Goal: Book appointment/travel/reservation

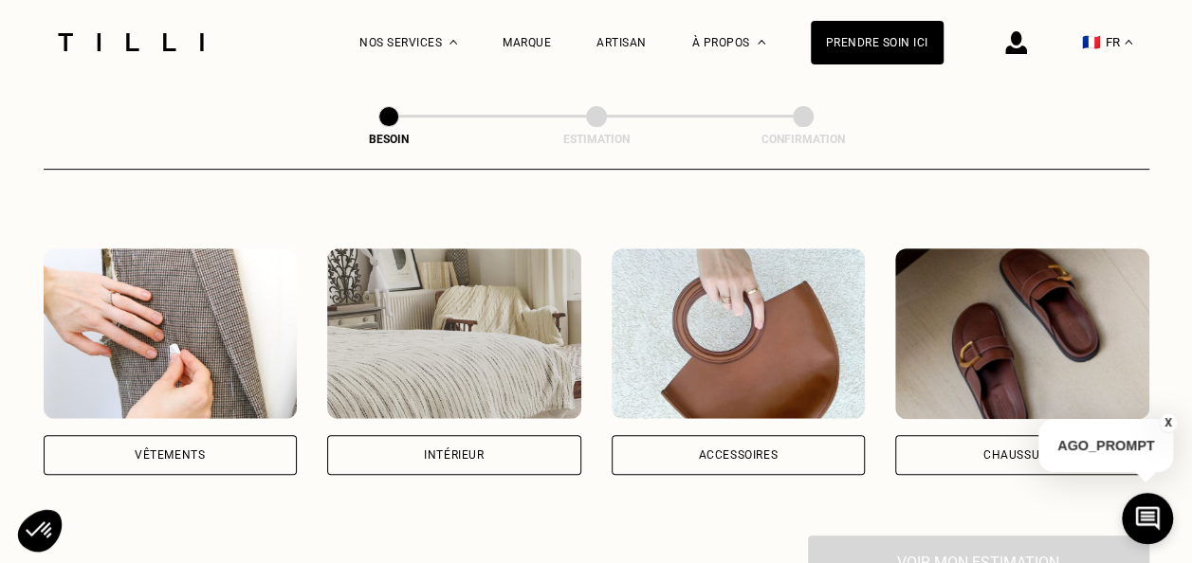
scroll to position [316, 0]
click at [119, 451] on div "Vêtements" at bounding box center [171, 456] width 254 height 40
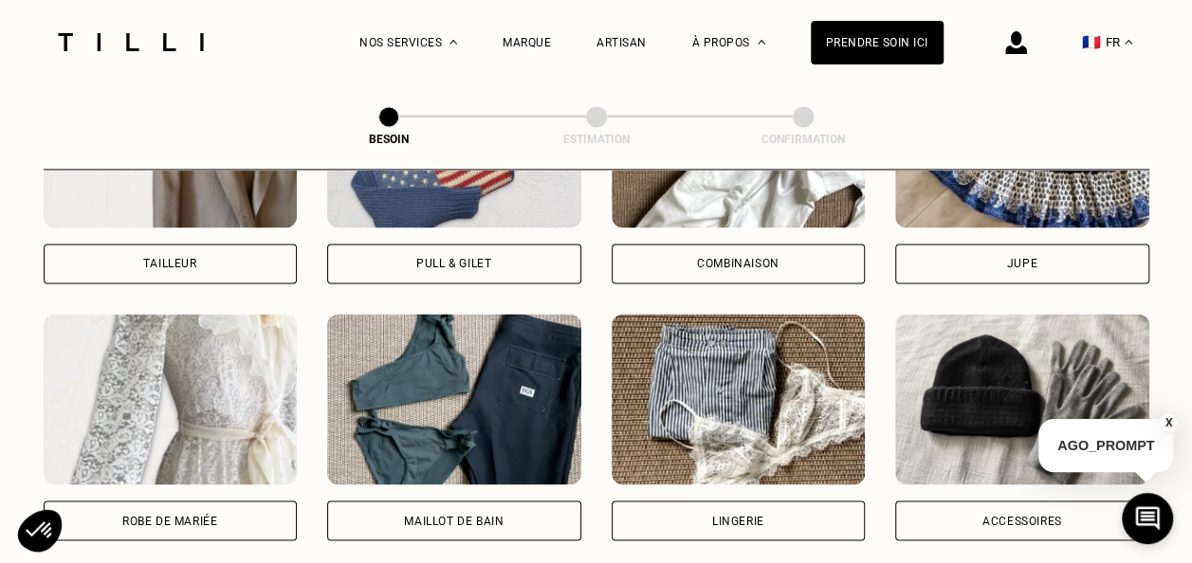
scroll to position [1280, 0]
click at [1025, 258] on div "Jupe" at bounding box center [1022, 263] width 30 height 11
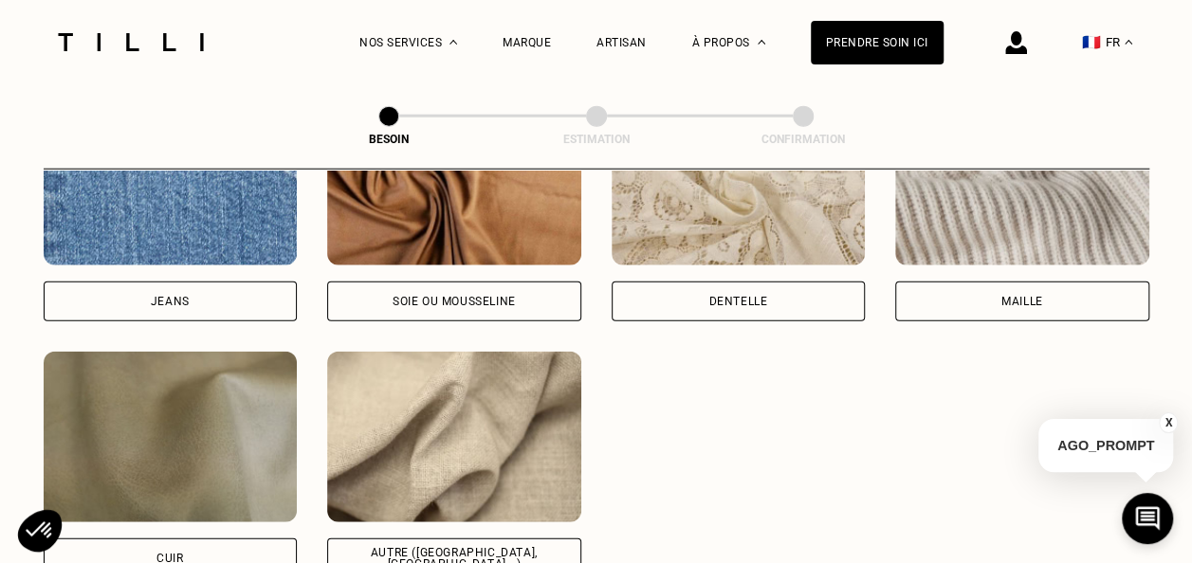
scroll to position [2138, 0]
click at [517, 281] on div "Soie ou mousseline" at bounding box center [454, 301] width 254 height 40
select select "FR"
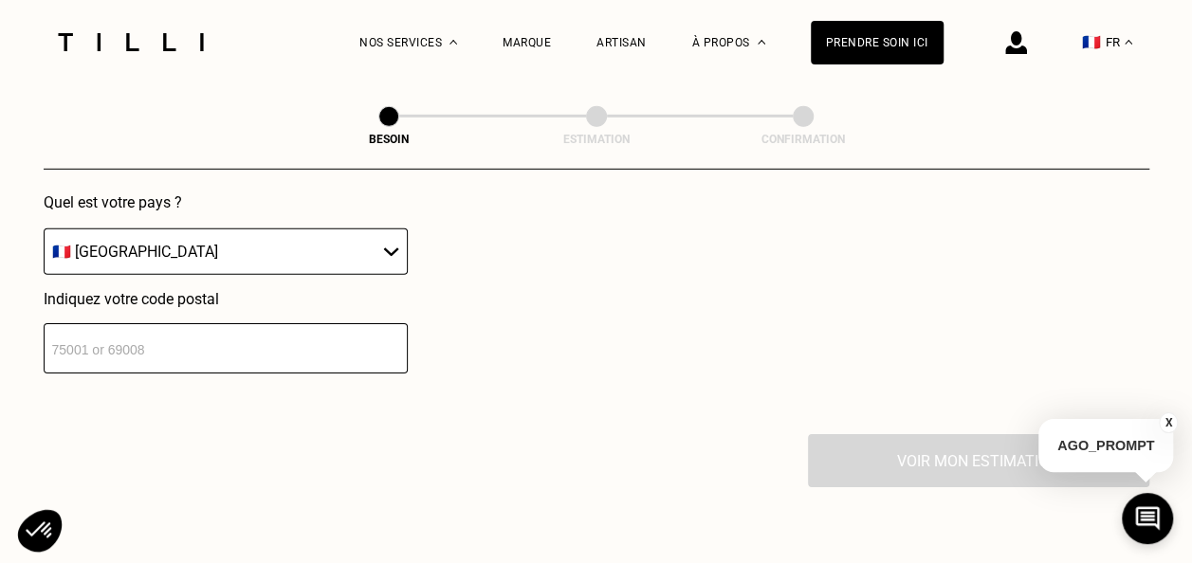
scroll to position [2809, 0]
click at [376, 248] on select "🇩🇪 [GEOGRAPHIC_DATA] 🇦🇹 [GEOGRAPHIC_DATA] 🇧🇪 [GEOGRAPHIC_DATA] 🇧🇬 Bulgarie 🇨🇾 C…" at bounding box center [226, 252] width 364 height 46
click at [395, 249] on select "🇩🇪 [GEOGRAPHIC_DATA] 🇦🇹 [GEOGRAPHIC_DATA] 🇧🇪 [GEOGRAPHIC_DATA] 🇧🇬 Bulgarie 🇨🇾 C…" at bounding box center [226, 252] width 364 height 46
click at [277, 343] on input "number" at bounding box center [226, 349] width 364 height 50
click at [195, 338] on input "number" at bounding box center [226, 349] width 364 height 50
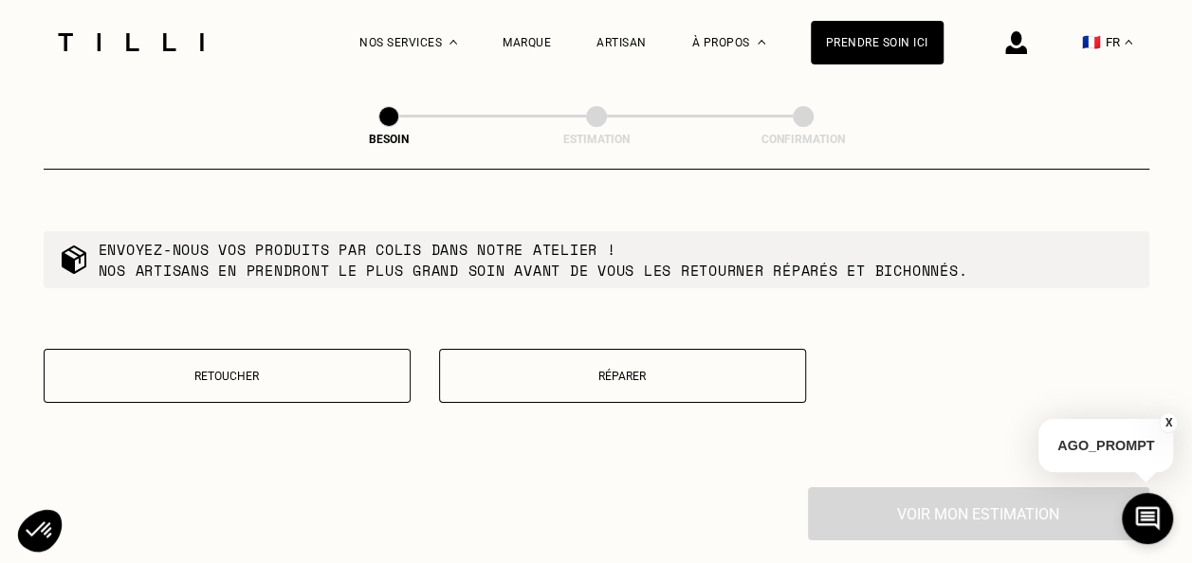
scroll to position [3237, 0]
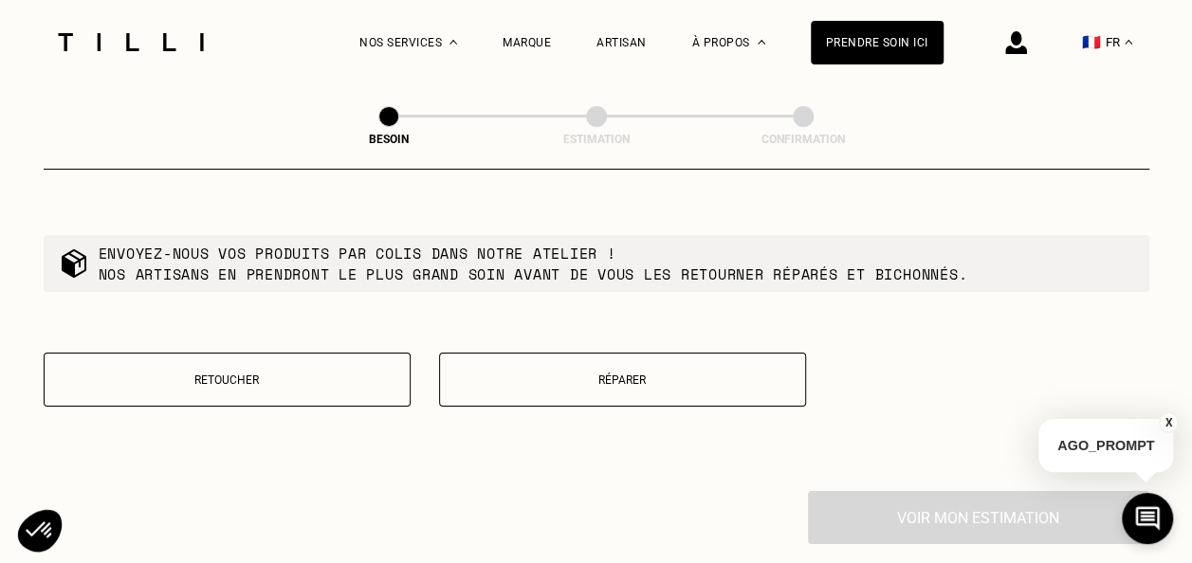
type input "75000"
click at [341, 374] on p "Retoucher" at bounding box center [227, 380] width 346 height 13
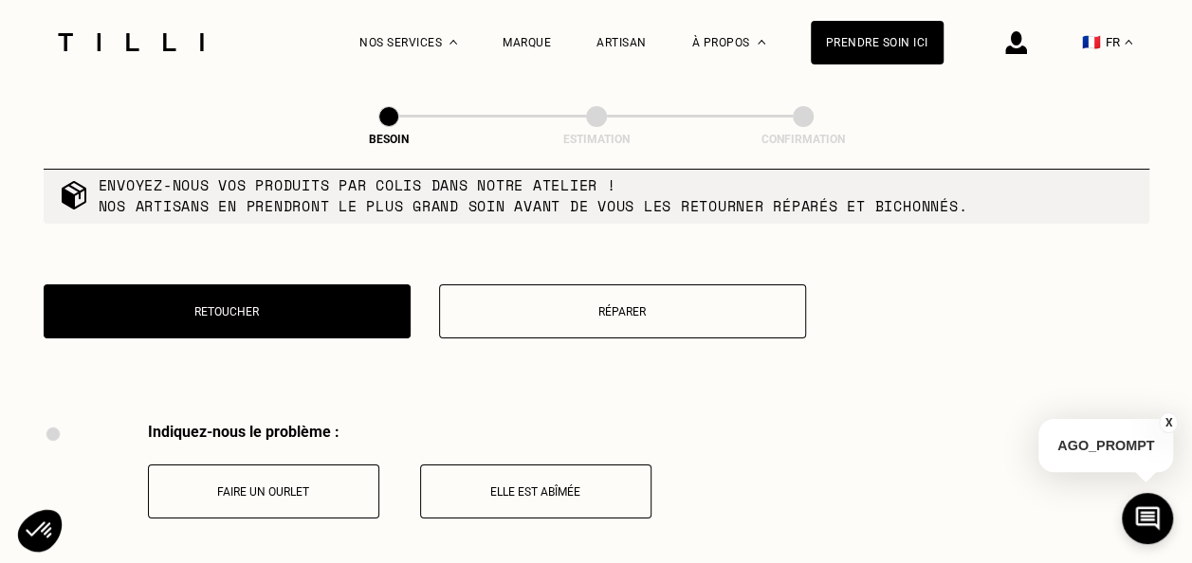
scroll to position [3306, 0]
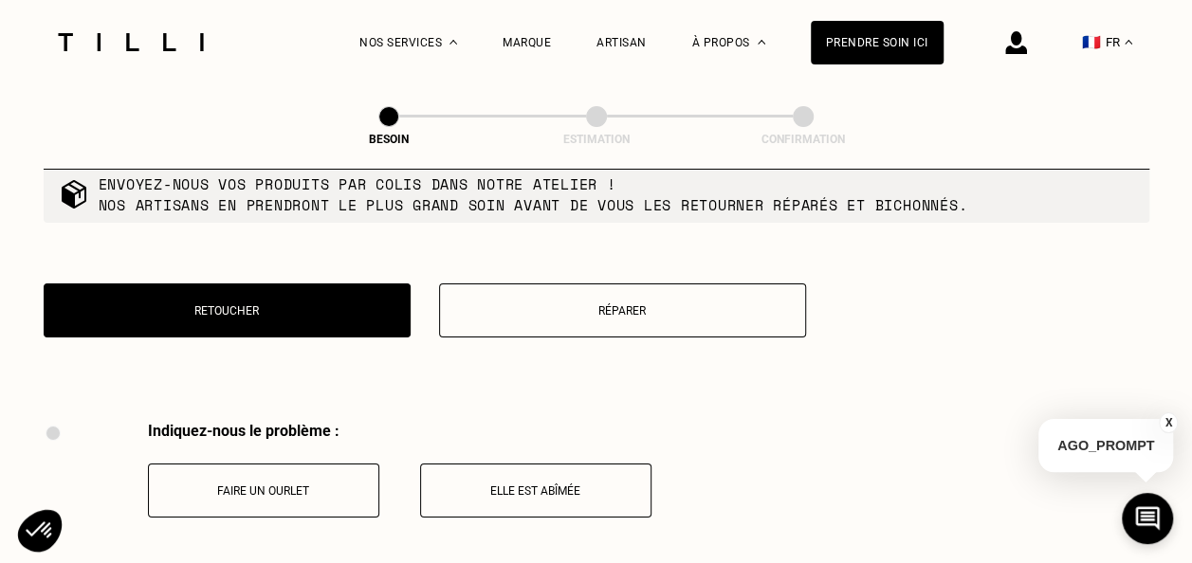
click at [470, 304] on p "Réparer" at bounding box center [622, 310] width 346 height 13
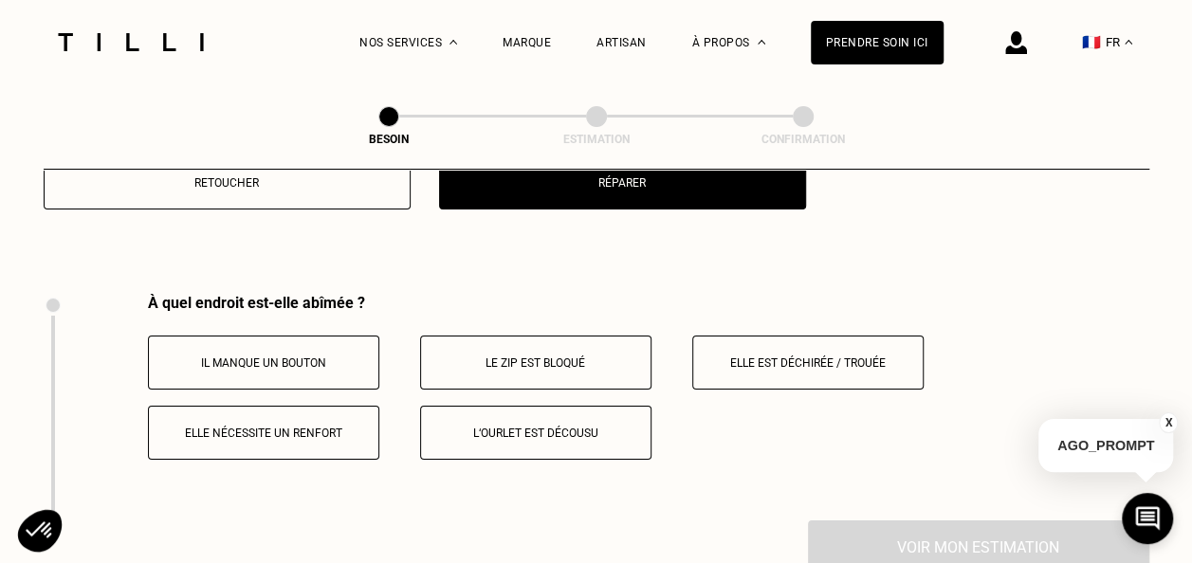
scroll to position [3435, 0]
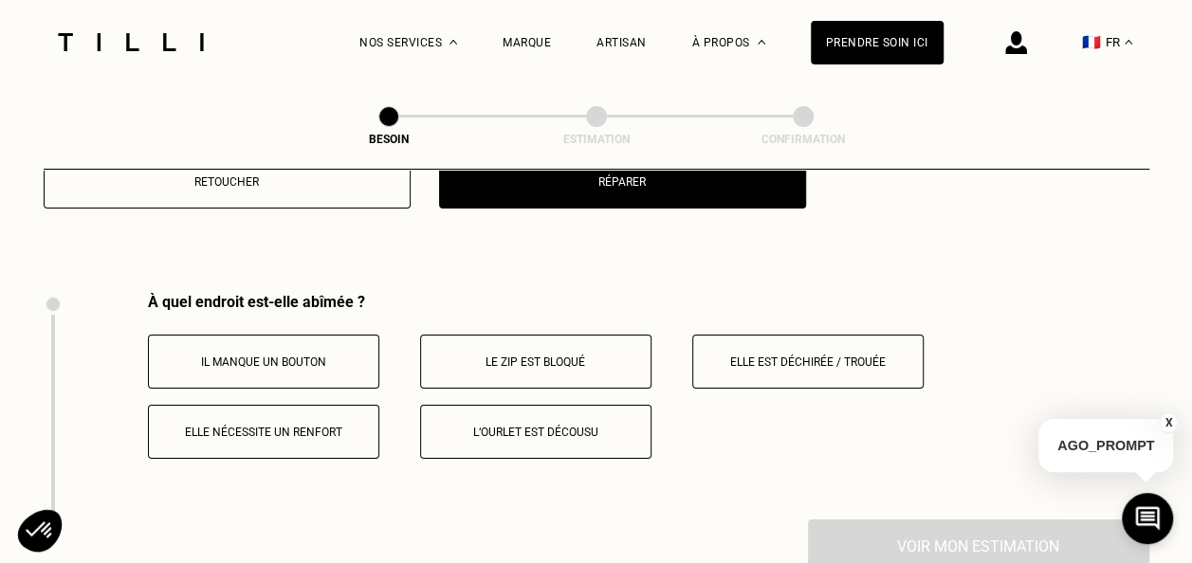
click at [298, 187] on button "Retoucher" at bounding box center [227, 182] width 367 height 54
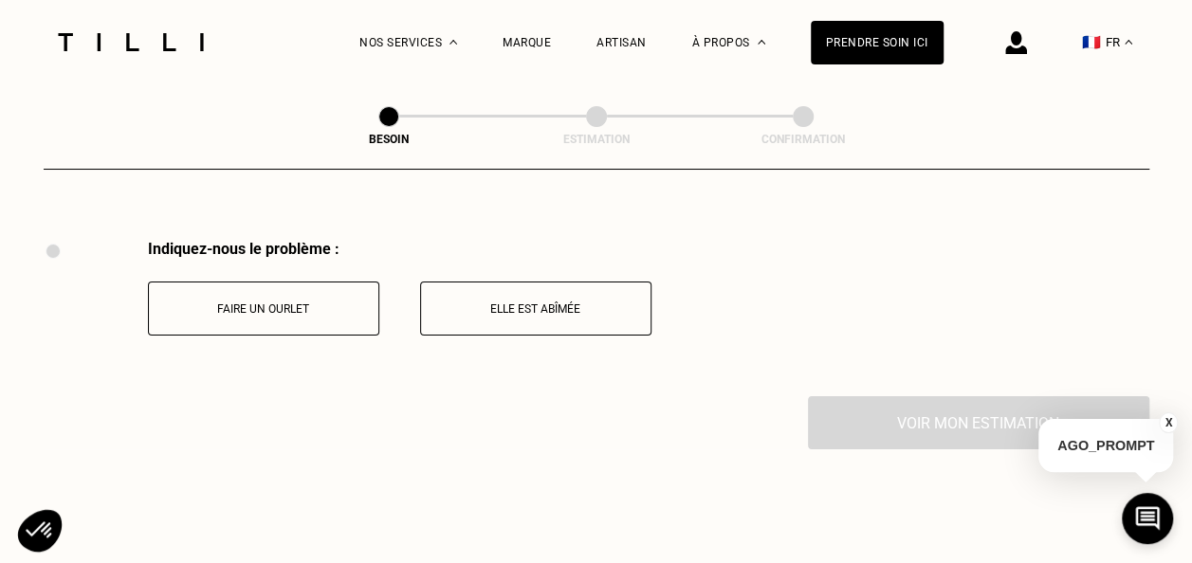
scroll to position [3504, 0]
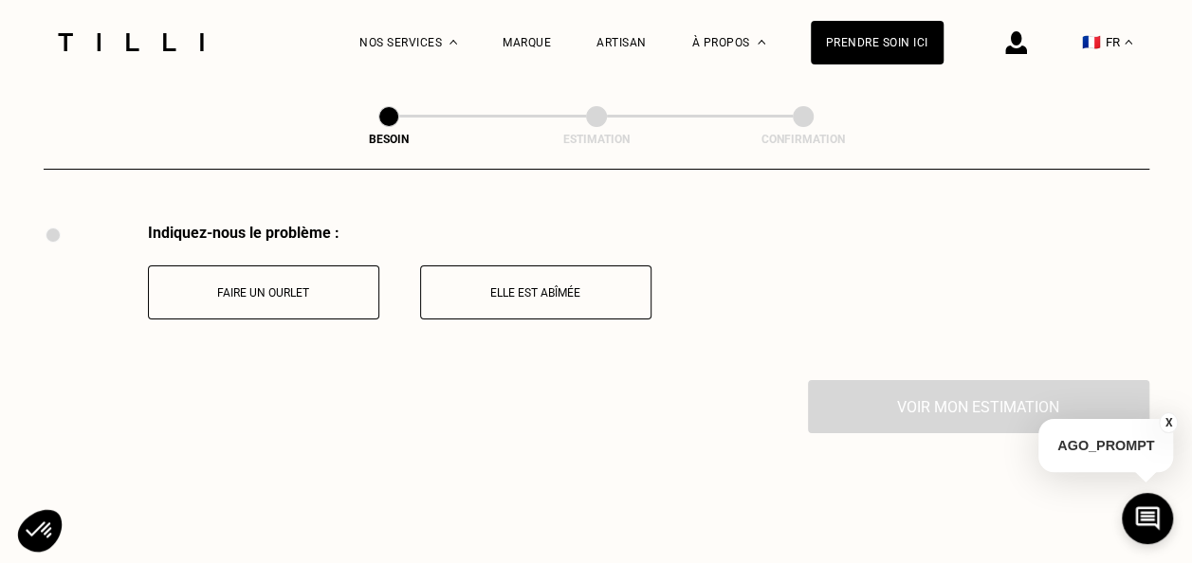
click at [300, 300] on button "Faire un ourlet" at bounding box center [263, 292] width 231 height 54
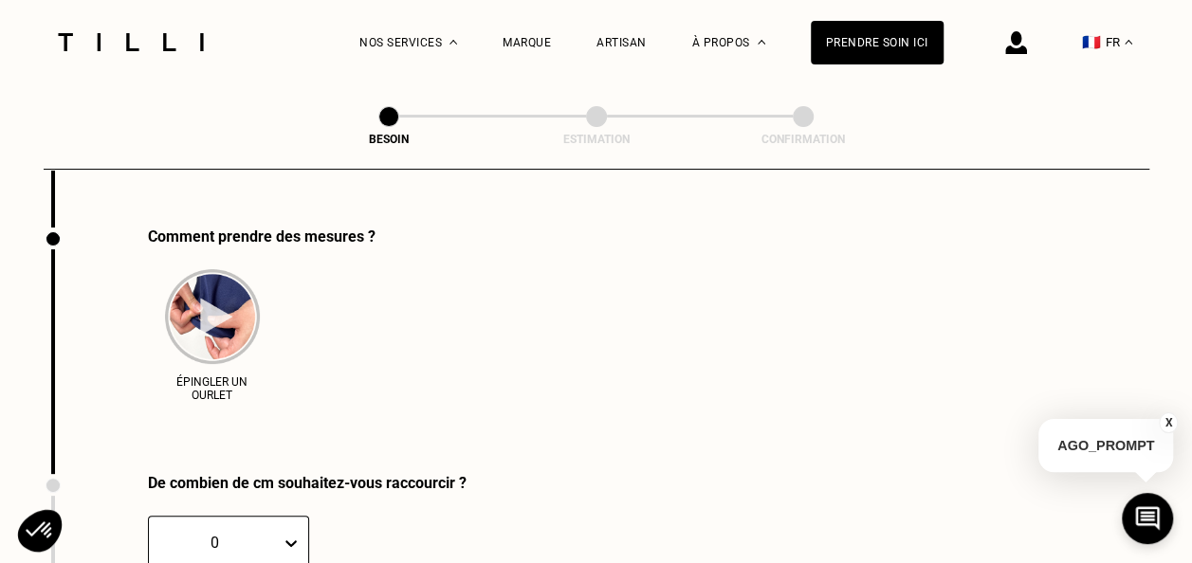
scroll to position [3661, 0]
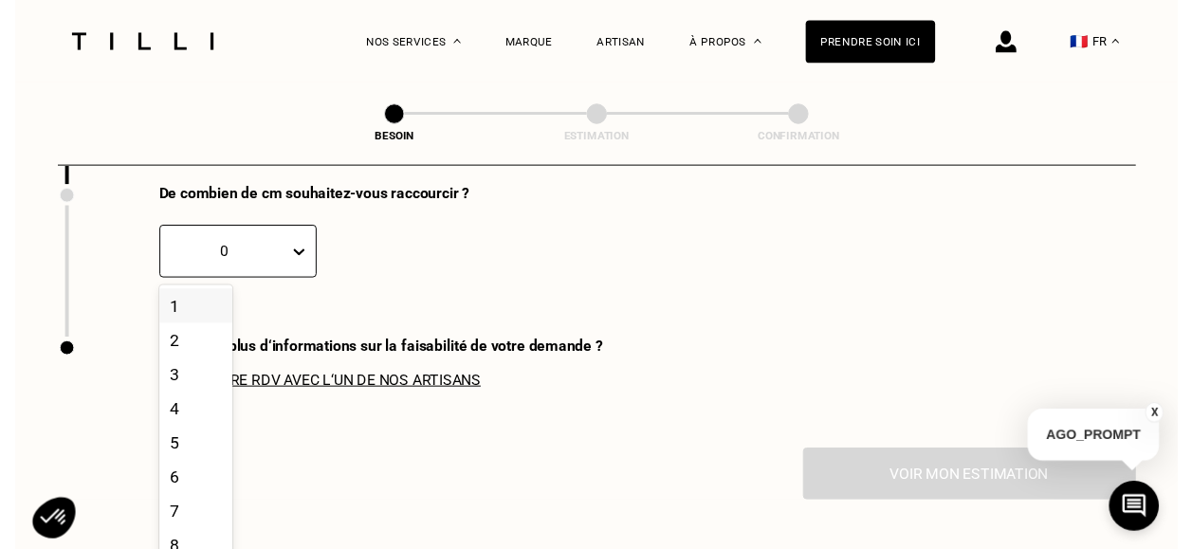
scroll to position [3954, 0]
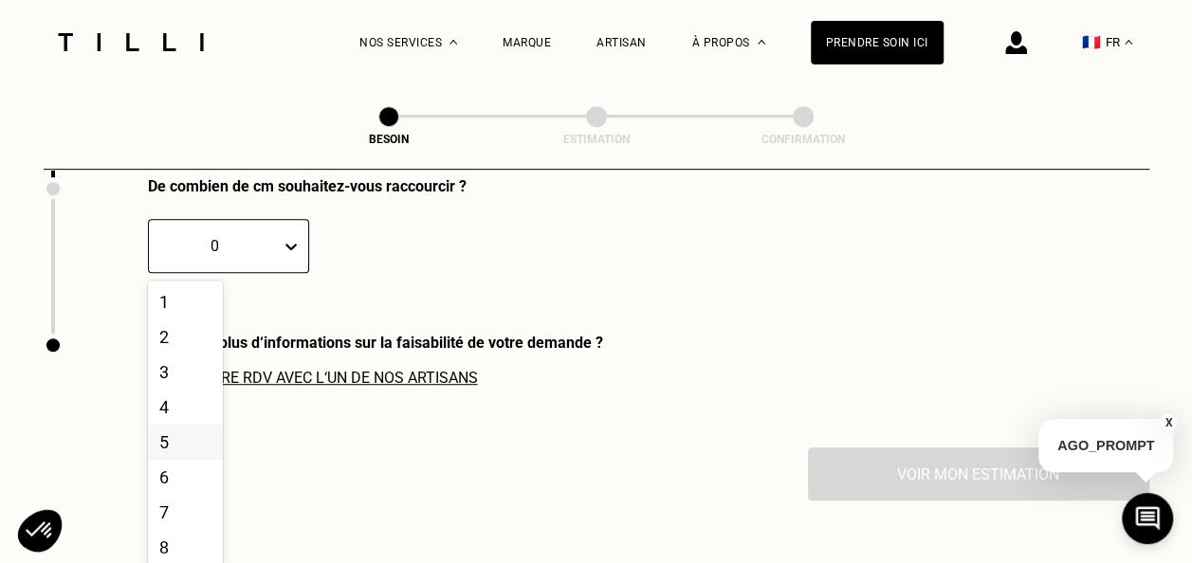
click at [184, 433] on div "5" at bounding box center [185, 442] width 75 height 35
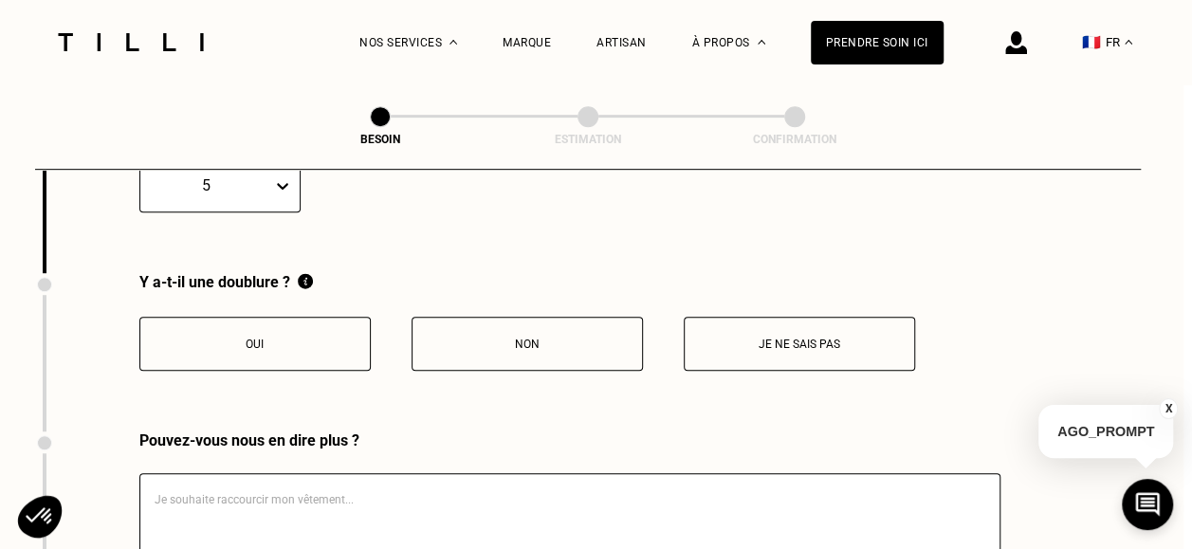
scroll to position [4066, 15]
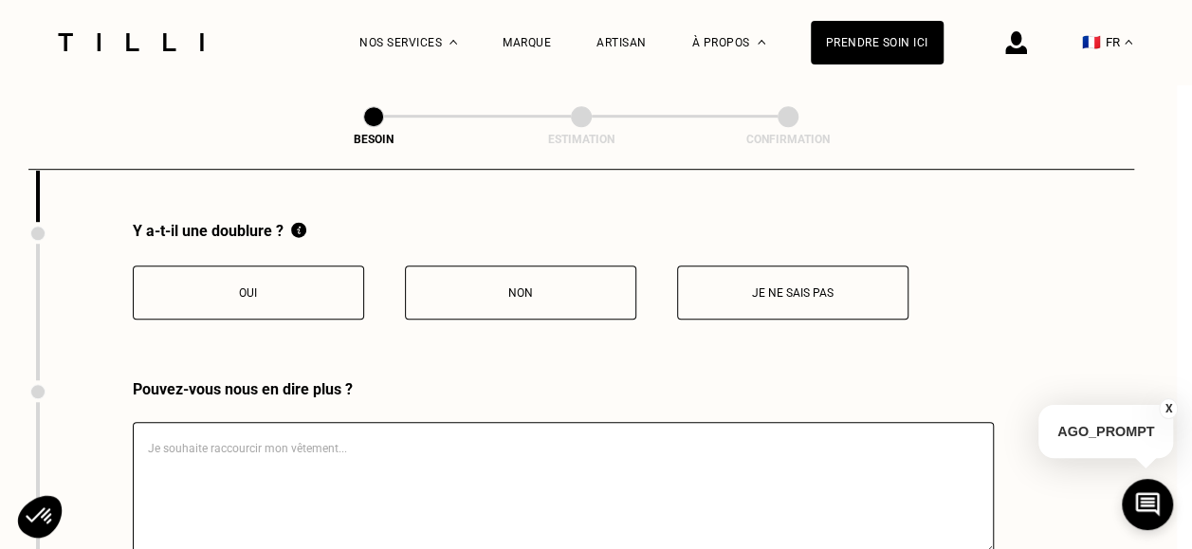
click at [521, 286] on p "Non" at bounding box center [520, 292] width 210 height 13
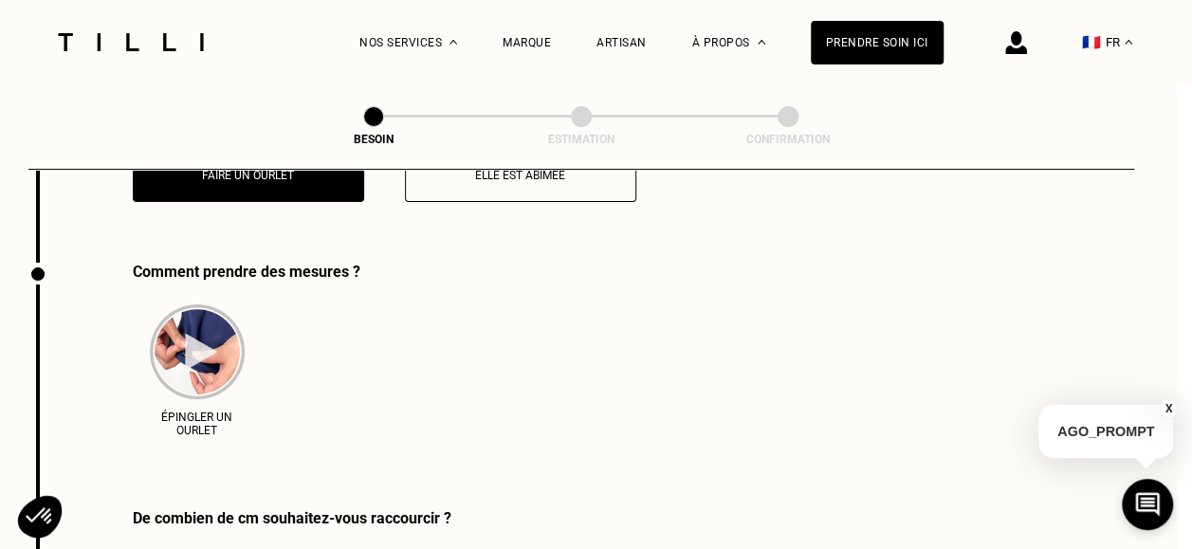
scroll to position [3525, 15]
